Goal: Task Accomplishment & Management: Use online tool/utility

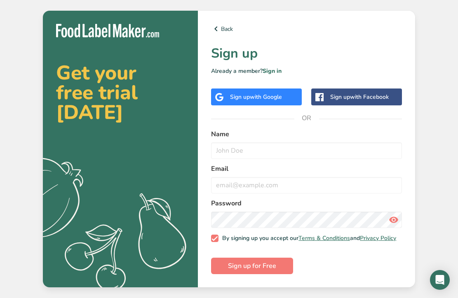
click at [269, 93] on span "with Google" at bounding box center [266, 97] width 32 height 8
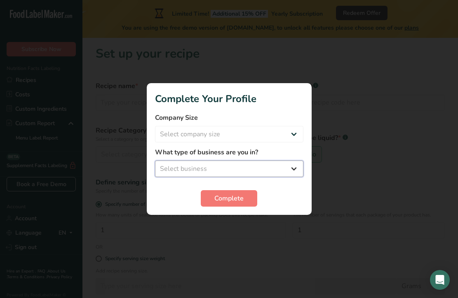
select select "1"
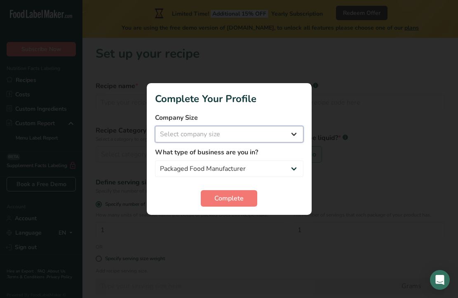
select select "1"
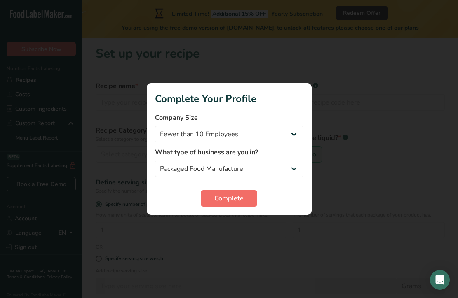
click at [234, 191] on button "Complete" at bounding box center [229, 198] width 56 height 16
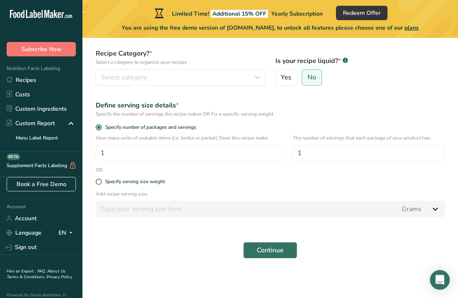
scroll to position [77, 0]
click at [140, 177] on div "Specify serving size weight" at bounding box center [270, 182] width 359 height 16
click at [144, 183] on div "Specify serving size weight" at bounding box center [135, 182] width 60 height 6
click at [101, 183] on input "Specify serving size weight" at bounding box center [98, 181] width 5 height 5
radio input "true"
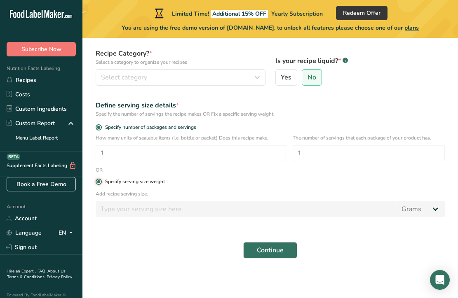
radio input "false"
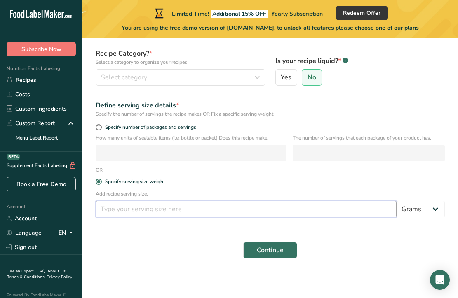
click at [152, 202] on input "number" at bounding box center [246, 209] width 301 height 16
type input "3"
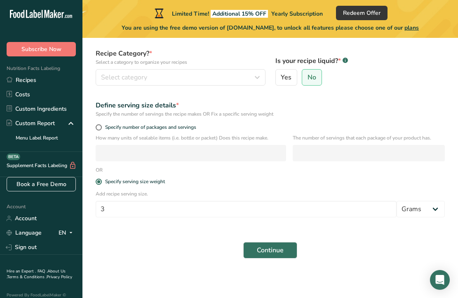
click at [228, 177] on div "Specify serving size weight" at bounding box center [270, 182] width 359 height 16
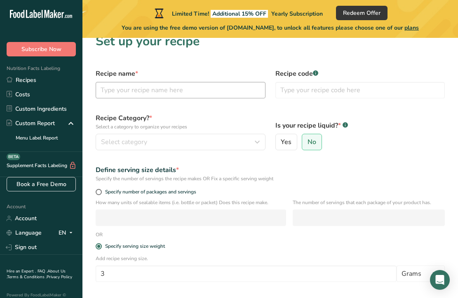
scroll to position [9, 0]
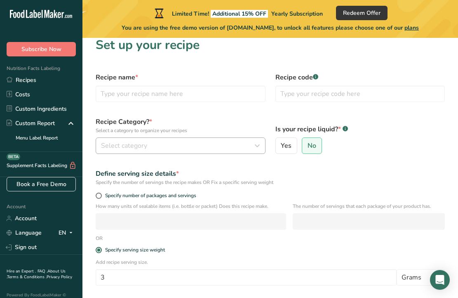
click at [164, 147] on div "Select category" at bounding box center [178, 146] width 154 height 10
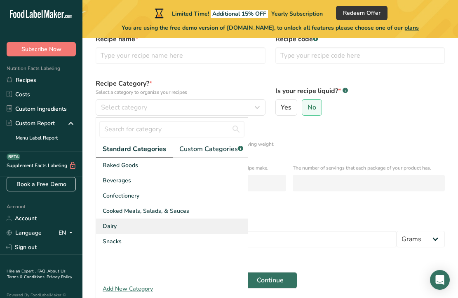
scroll to position [46, 0]
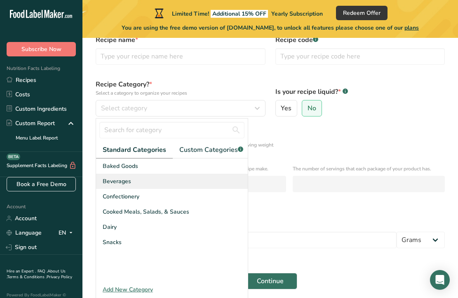
click at [148, 187] on div "Beverages" at bounding box center [172, 181] width 152 height 15
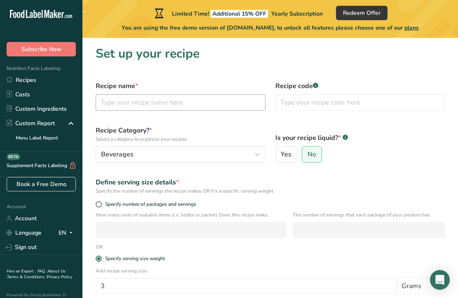
scroll to position [0, 0]
click at [183, 100] on input "text" at bounding box center [181, 102] width 170 height 16
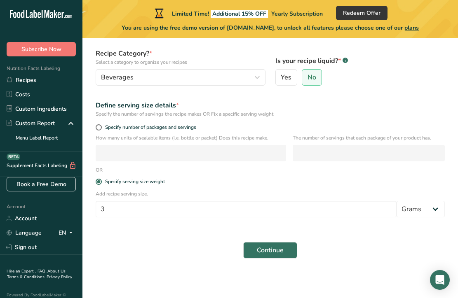
scroll to position [77, 0]
type input "ImmunoBlend"
click at [281, 248] on span "Continue" at bounding box center [270, 251] width 27 height 10
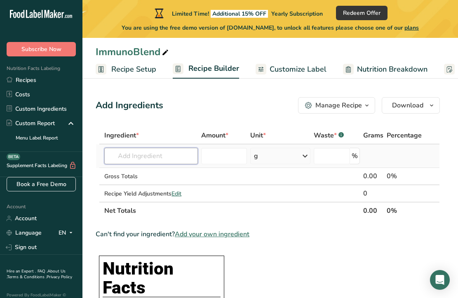
click at [147, 154] on input "text" at bounding box center [151, 156] width 94 height 16
click at [280, 66] on span "Customize Label" at bounding box center [297, 69] width 57 height 11
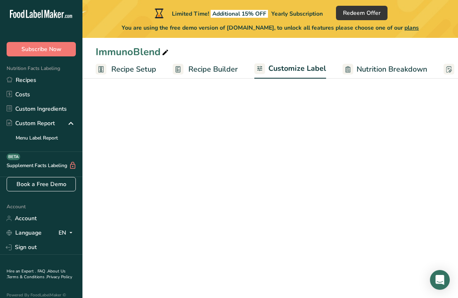
scroll to position [0, 160]
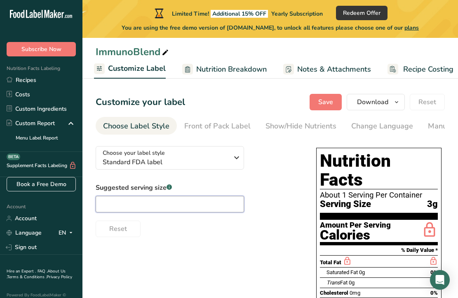
click at [207, 207] on input "text" at bounding box center [170, 204] width 148 height 16
click at [171, 211] on input "text" at bounding box center [170, 204] width 148 height 16
click at [237, 158] on icon "button" at bounding box center [237, 157] width 10 height 15
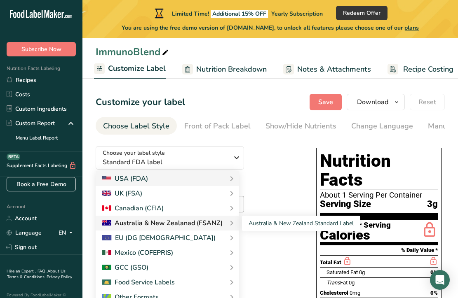
click at [194, 224] on div "Australia & New Zealanad (FSANZ)" at bounding box center [162, 223] width 120 height 10
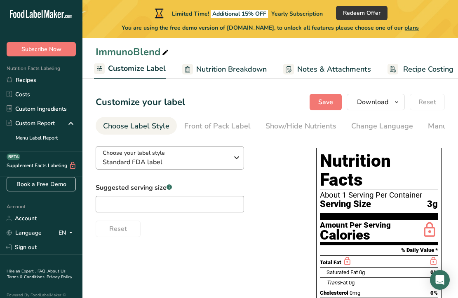
click at [207, 166] on span "Standard FDA label" at bounding box center [166, 162] width 126 height 10
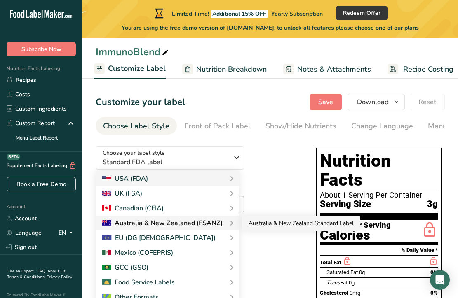
click at [263, 222] on link "Australia & New Zealand Standard Label" at bounding box center [301, 223] width 118 height 15
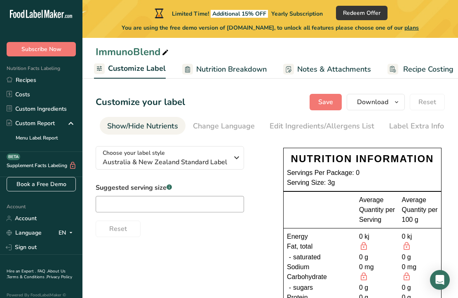
scroll to position [0, 158]
click at [179, 206] on input "text" at bounding box center [170, 204] width 148 height 16
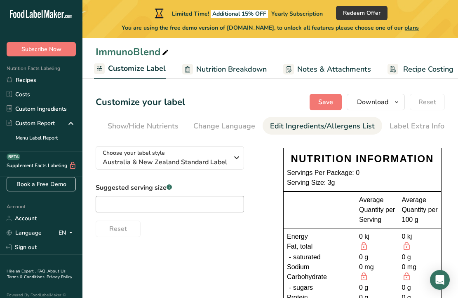
click at [285, 125] on div "Edit Ingredients/Allergens List" at bounding box center [322, 126] width 105 height 11
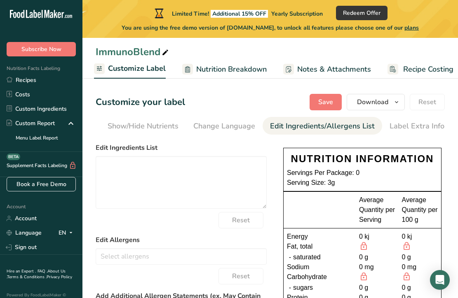
scroll to position [0, 0]
click at [227, 128] on div "Change Language" at bounding box center [224, 126] width 62 height 11
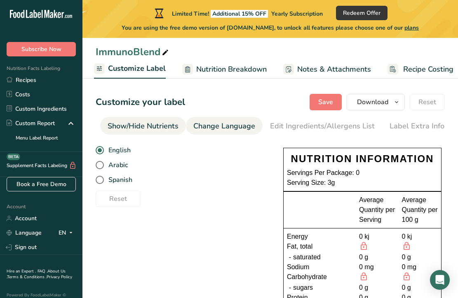
click at [169, 123] on div "Show/Hide Nutrients" at bounding box center [143, 126] width 71 height 11
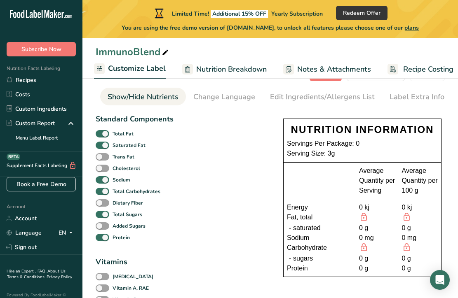
scroll to position [31, 0]
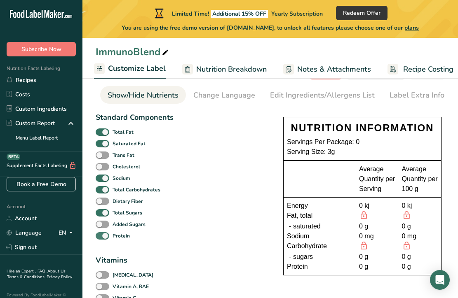
click at [106, 238] on span at bounding box center [103, 236] width 14 height 8
click at [101, 238] on input "Protein" at bounding box center [98, 235] width 5 height 5
checkbox input "false"
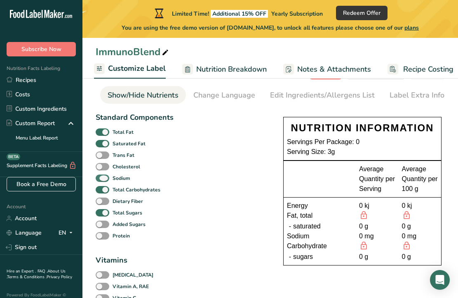
click at [106, 182] on span at bounding box center [103, 179] width 14 height 8
click at [101, 181] on input "Sodium" at bounding box center [98, 177] width 5 height 5
checkbox input "false"
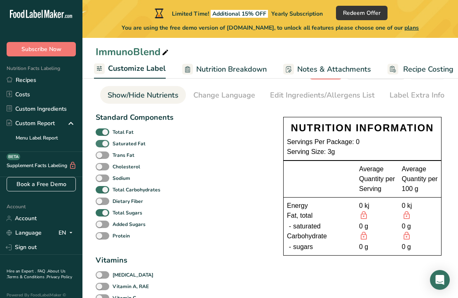
click at [106, 143] on span at bounding box center [103, 144] width 14 height 8
click at [101, 143] on input "Saturated Fat" at bounding box center [98, 143] width 5 height 5
checkbox input "false"
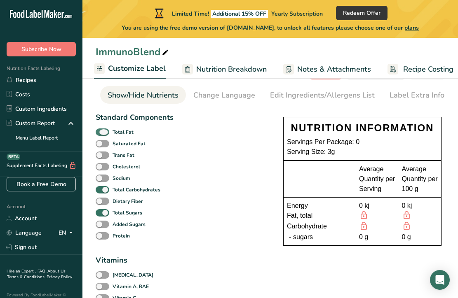
click at [102, 135] on span at bounding box center [103, 133] width 14 height 8
click at [101, 135] on input "Total Fat" at bounding box center [98, 131] width 5 height 5
checkbox input "false"
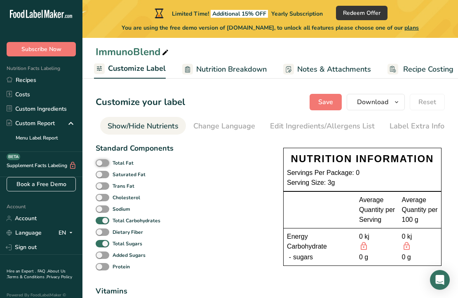
scroll to position [0, 0]
click at [118, 269] on b "Protein" at bounding box center [120, 266] width 17 height 7
click at [101, 269] on input "Protein" at bounding box center [98, 266] width 5 height 5
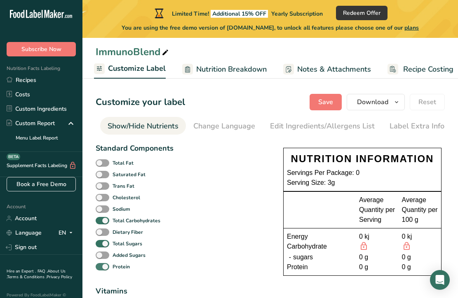
click at [118, 269] on b "Protein" at bounding box center [120, 266] width 17 height 7
click at [101, 269] on input "Protein" at bounding box center [98, 266] width 5 height 5
checkbox input "false"
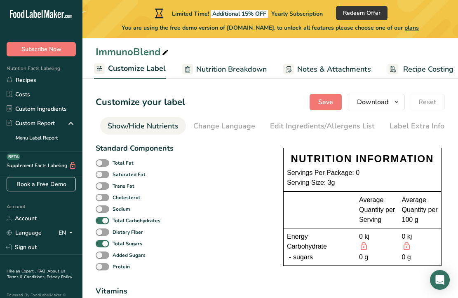
click at [361, 238] on div "0 kj" at bounding box center [377, 237] width 36 height 10
click at [236, 127] on div "Change Language" at bounding box center [224, 126] width 62 height 11
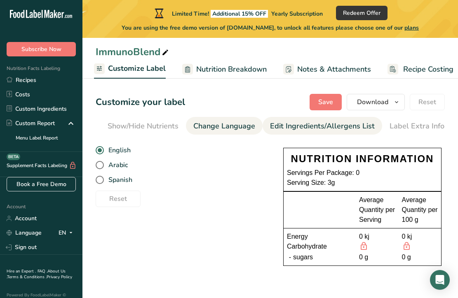
click at [283, 123] on div "Edit Ingredients/Allergens List" at bounding box center [322, 126] width 105 height 11
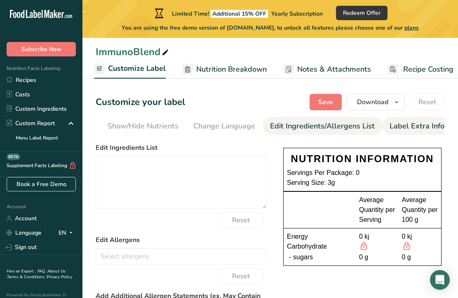
click at [389, 124] on div "Label Extra Info" at bounding box center [416, 126] width 55 height 11
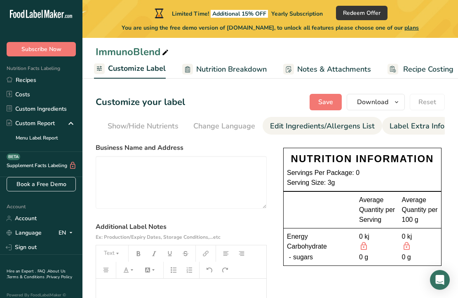
click at [293, 126] on div "Edit Ingredients/Allergens List" at bounding box center [322, 126] width 105 height 11
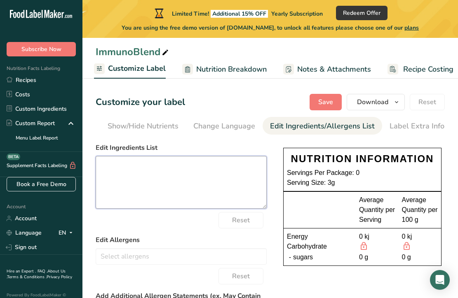
click at [178, 176] on textarea at bounding box center [181, 182] width 171 height 53
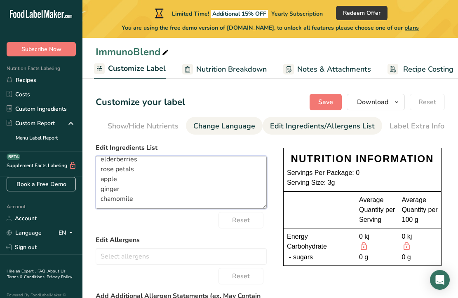
scroll to position [12, 0]
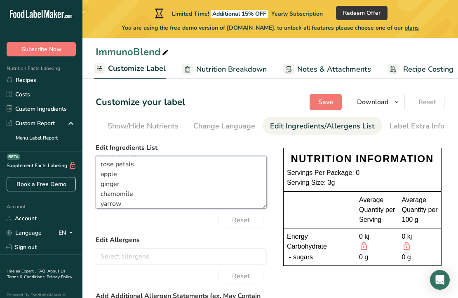
type textarea "elderberries rose petals apple ginger chamomile yarrow"
click at [159, 218] on div "Reset" at bounding box center [181, 220] width 171 height 16
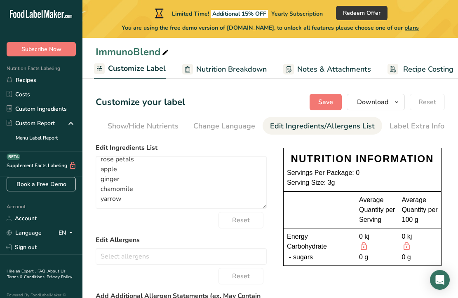
scroll to position [0, 0]
click at [397, 101] on icon "button" at bounding box center [396, 102] width 7 height 10
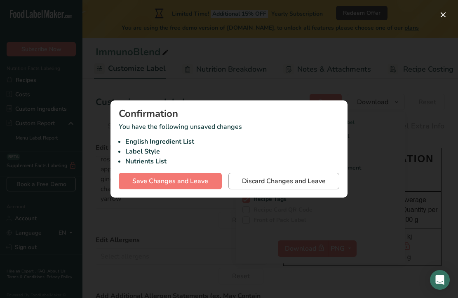
click at [260, 179] on span "Discard Changes and Leave" at bounding box center [284, 181] width 84 height 10
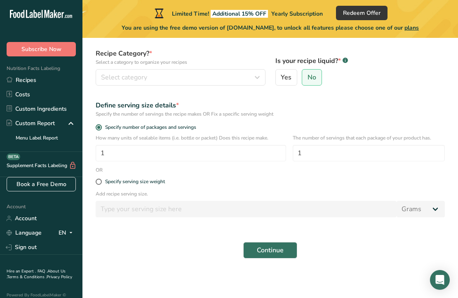
scroll to position [77, 0]
